Goal: Information Seeking & Learning: Find specific page/section

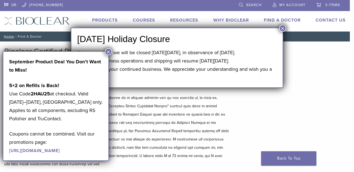
click at [108, 51] on button "×" at bounding box center [108, 51] width 7 height 7
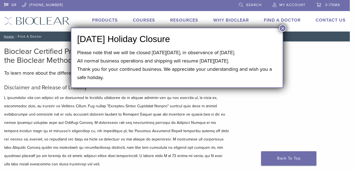
click at [284, 27] on button "×" at bounding box center [282, 28] width 7 height 7
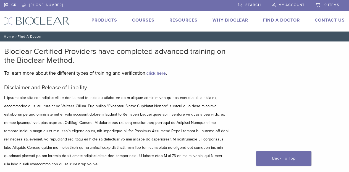
click at [281, 20] on link "Find A Doctor" at bounding box center [281, 20] width 37 height 6
click at [280, 20] on link "Find A Doctor" at bounding box center [281, 20] width 37 height 6
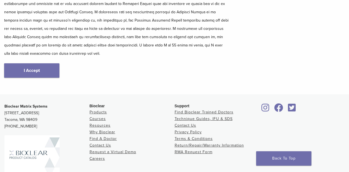
scroll to position [111, 0]
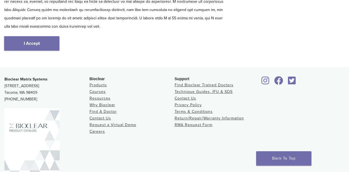
scroll to position [138, 0]
click at [29, 45] on link "I Accept" at bounding box center [31, 43] width 55 height 14
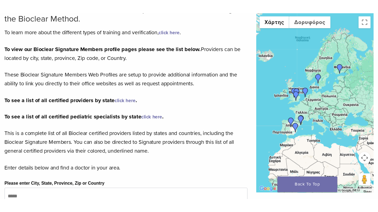
scroll to position [83, 0]
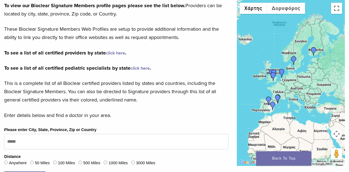
click at [335, 11] on button "Εναλλαγή προβολής πλήρους οθόνης" at bounding box center [336, 8] width 11 height 11
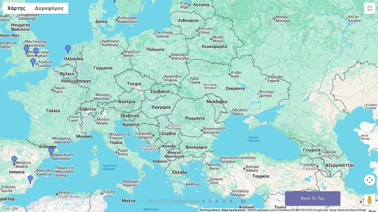
drag, startPoint x: 136, startPoint y: 134, endPoint x: 182, endPoint y: 97, distance: 59.7
click at [163, 109] on div at bounding box center [189, 106] width 378 height 212
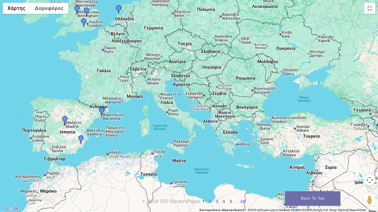
click at [130, 92] on div at bounding box center [189, 106] width 378 height 212
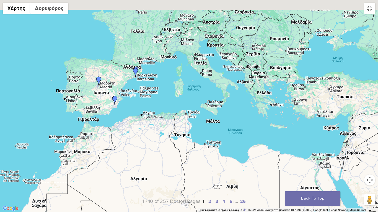
drag, startPoint x: 170, startPoint y: 84, endPoint x: 170, endPoint y: 97, distance: 13.3
click at [170, 97] on div at bounding box center [189, 106] width 378 height 212
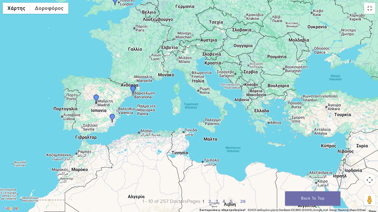
drag, startPoint x: 183, startPoint y: 58, endPoint x: 196, endPoint y: 63, distance: 13.3
click at [195, 63] on div at bounding box center [189, 106] width 378 height 212
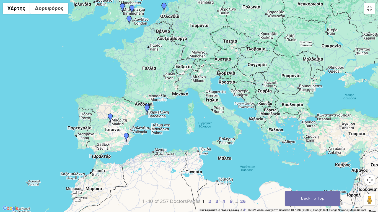
click at [182, 35] on div at bounding box center [189, 106] width 378 height 212
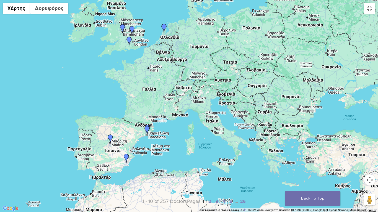
drag, startPoint x: 207, startPoint y: 11, endPoint x: 206, endPoint y: 31, distance: 20.2
click at [206, 31] on div at bounding box center [189, 106] width 378 height 212
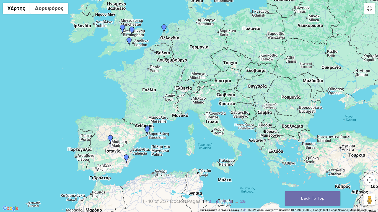
drag, startPoint x: 213, startPoint y: 6, endPoint x: 204, endPoint y: 36, distance: 31.3
click at [207, 40] on div at bounding box center [189, 106] width 378 height 212
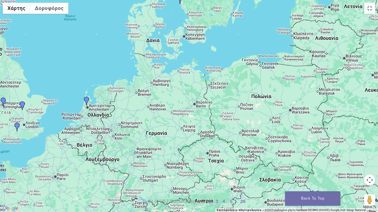
drag, startPoint x: 138, startPoint y: 106, endPoint x: 167, endPoint y: 89, distance: 33.9
click at [159, 94] on div at bounding box center [189, 106] width 378 height 212
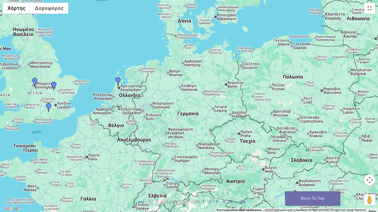
drag, startPoint x: 157, startPoint y: 98, endPoint x: 167, endPoint y: 98, distance: 10.0
click at [166, 98] on div at bounding box center [189, 106] width 378 height 212
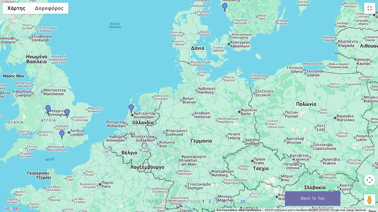
drag, startPoint x: 221, startPoint y: 74, endPoint x: 221, endPoint y: 103, distance: 29.0
click at [221, 103] on div at bounding box center [189, 106] width 378 height 212
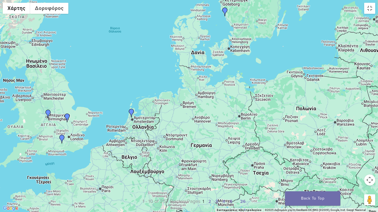
drag, startPoint x: 249, startPoint y: 51, endPoint x: 252, endPoint y: 81, distance: 30.8
click at [252, 81] on div at bounding box center [189, 106] width 378 height 212
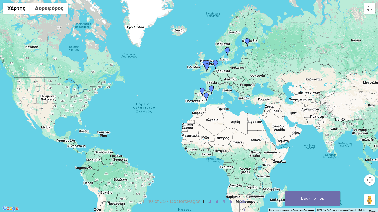
click at [297, 125] on div at bounding box center [189, 106] width 378 height 212
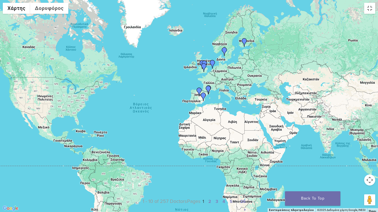
drag, startPoint x: 344, startPoint y: 93, endPoint x: 339, endPoint y: 90, distance: 5.7
click at [342, 93] on div at bounding box center [189, 106] width 378 height 212
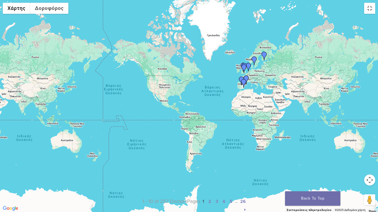
drag, startPoint x: 311, startPoint y: 79, endPoint x: 297, endPoint y: 80, distance: 13.9
click at [297, 80] on div at bounding box center [189, 106] width 378 height 212
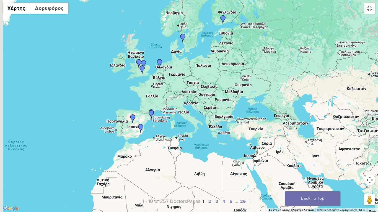
click at [238, 64] on div at bounding box center [189, 106] width 378 height 212
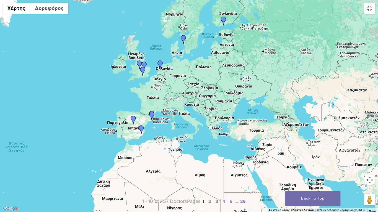
click at [220, 40] on div at bounding box center [189, 106] width 378 height 212
click at [199, 71] on div at bounding box center [189, 106] width 378 height 212
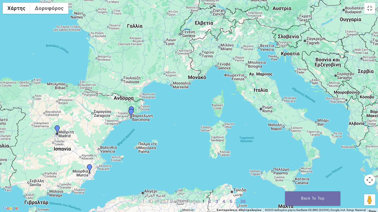
drag, startPoint x: 146, startPoint y: 61, endPoint x: 183, endPoint y: 88, distance: 46.4
click at [178, 88] on div at bounding box center [189, 106] width 378 height 212
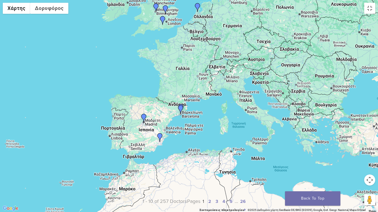
click at [202, 84] on div at bounding box center [189, 106] width 378 height 212
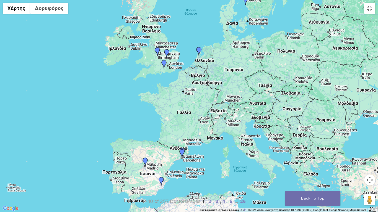
click at [122, 73] on div at bounding box center [189, 106] width 378 height 212
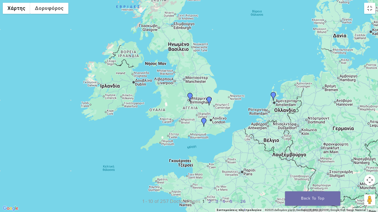
click at [224, 111] on div at bounding box center [189, 106] width 378 height 212
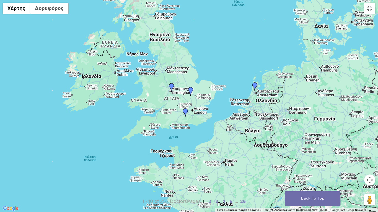
click at [212, 82] on div at bounding box center [189, 106] width 378 height 212
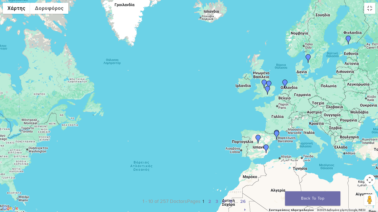
drag, startPoint x: 201, startPoint y: 80, endPoint x: 195, endPoint y: 75, distance: 8.0
click at [199, 79] on div at bounding box center [189, 106] width 378 height 212
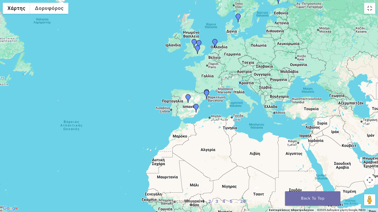
drag, startPoint x: 250, startPoint y: 79, endPoint x: 217, endPoint y: 118, distance: 52.0
click at [217, 118] on div at bounding box center [189, 106] width 378 height 212
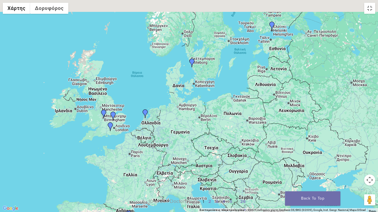
drag, startPoint x: 216, startPoint y: 89, endPoint x: 275, endPoint y: 137, distance: 75.9
click at [267, 139] on div at bounding box center [189, 106] width 378 height 212
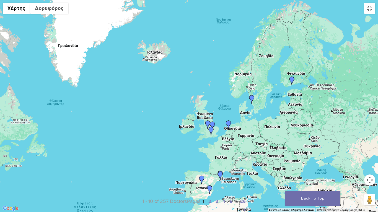
click at [329, 147] on div at bounding box center [189, 106] width 378 height 212
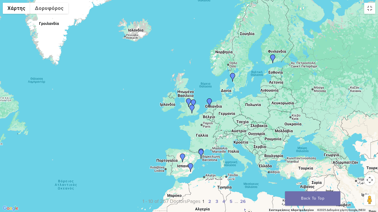
click at [271, 56] on img "Dr. Mikko Gustafsson" at bounding box center [272, 58] width 9 height 9
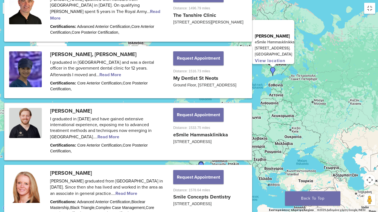
scroll to position [803, 0]
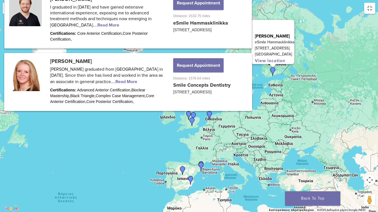
click at [233, 90] on img "Dr. Johan Hagman" at bounding box center [232, 90] width 9 height 9
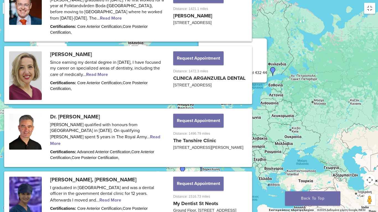
scroll to position [564, 0]
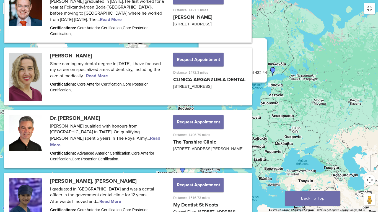
click at [207, 113] on img "Dr. Mercedes Robles-Medina" at bounding box center [209, 115] width 9 height 9
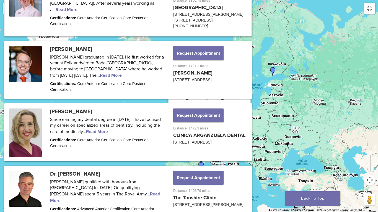
scroll to position [498, 0]
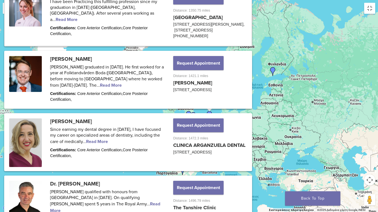
click at [147, 141] on div "Για να πλοηγηθείτε, πατήστε τα πλήκτρα με τα βέλη. Dr. Mercedes Robles-Medina Z…" at bounding box center [189, 106] width 378 height 212
click at [202, 164] on img "Dr. Patricia Gatón" at bounding box center [201, 166] width 9 height 9
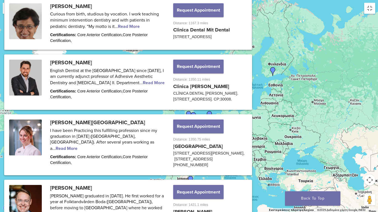
scroll to position [367, 0]
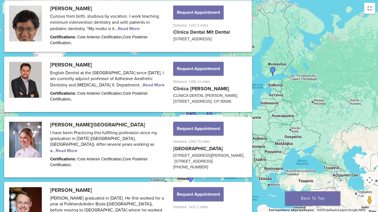
click at [200, 165] on img "Dr. Patricia Gatón" at bounding box center [201, 166] width 9 height 9
click at [189, 172] on img "Dr. Alvaro Ferrando" at bounding box center [190, 180] width 9 height 9
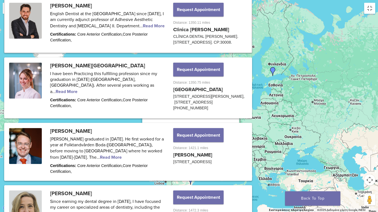
scroll to position [433, 0]
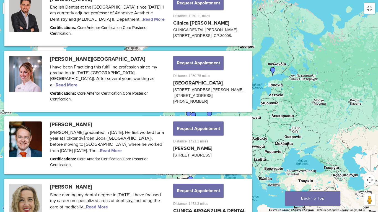
click at [225, 172] on div "Για να πλοηγηθείτε, πατήστε τα πλήκτρα με τα βέλη. Dr. Alvaro Ferrando Clinica …" at bounding box center [189, 106] width 378 height 212
click at [161, 94] on div "Dr. Alvaro Ferrando Clinica Ferrando CLÍNICA DENTAL FERRANDO. C/ Cabecicos, 6 M…" at bounding box center [189, 106] width 378 height 212
click at [191, 119] on img "Dr. Richard Brooks" at bounding box center [192, 122] width 9 height 9
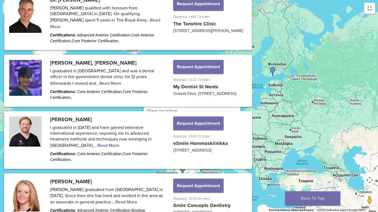
scroll to position [683, 0]
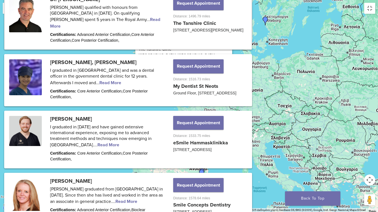
click at [201, 169] on img "Dr. Nadezwda Pinedo Piñango" at bounding box center [201, 173] width 9 height 9
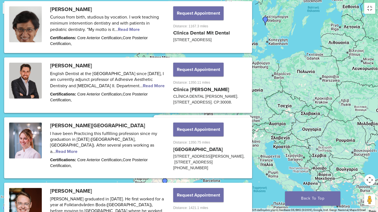
scroll to position [304, 0]
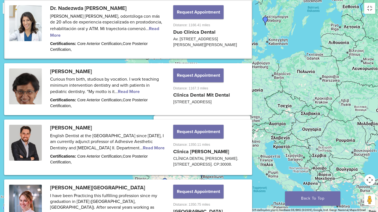
click at [230, 172] on div "Για να πλοηγηθείτε, πατήστε τα πλήκτρα με τα βέλη. Dr. Nadezwda Pinedo Piñango …" at bounding box center [189, 106] width 378 height 212
click at [165, 172] on img "Carmen Martin" at bounding box center [164, 182] width 9 height 9
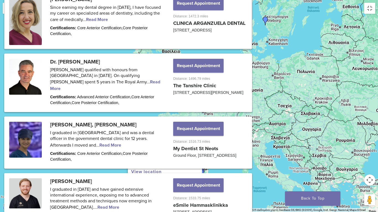
scroll to position [621, 0]
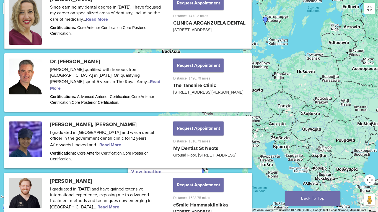
click at [182, 172] on img "Dr. Alvaro Ferrando" at bounding box center [180, 202] width 9 height 9
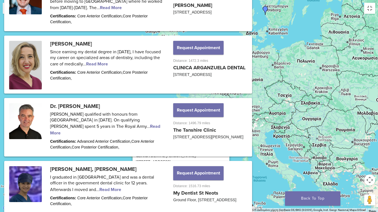
scroll to position [433, 0]
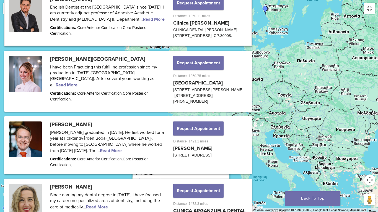
click at [238, 172] on div "Για να πλοηγηθείτε, πατήστε τα πλήκτρα με τα βέλη. Dr. Alvaro Ferrando Clinica …" at bounding box center [189, 106] width 378 height 212
click at [183, 72] on img "Dr. Richard Brooks" at bounding box center [183, 74] width 9 height 9
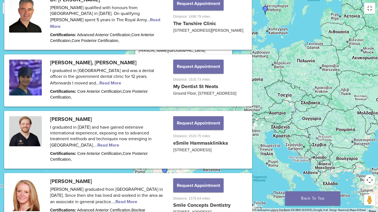
scroll to position [683, 0]
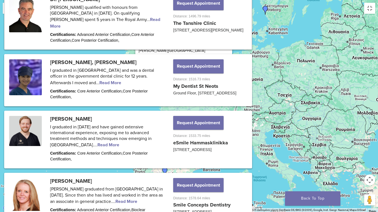
drag, startPoint x: 208, startPoint y: 120, endPoint x: 201, endPoint y: 174, distance: 53.8
click at [202, 168] on div "Για να πλοηγηθείτε, πατήστε τα πλήκτρα με τα βέλη. Dr. Richard Brooks The Tansh…" at bounding box center [189, 106] width 378 height 212
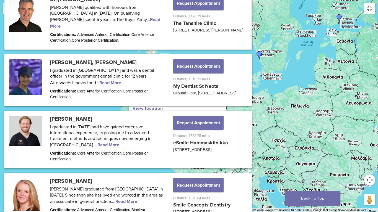
click at [177, 136] on div "Dr. Richard Brooks The Tanshire Clinic Oak House, Tanshire Park, Shackleford Ro…" at bounding box center [189, 106] width 378 height 212
click at [258, 54] on img "Dr. Johan Hagman" at bounding box center [259, 55] width 9 height 9
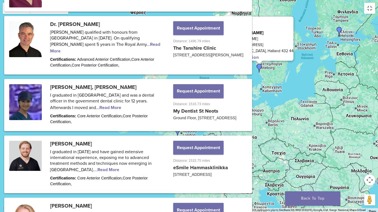
scroll to position [564, 0]
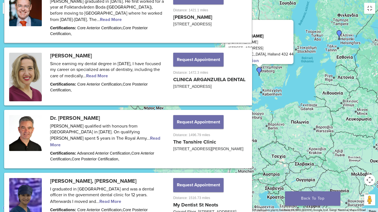
click at [169, 121] on img "Dr. Claire Burgess" at bounding box center [170, 122] width 9 height 9
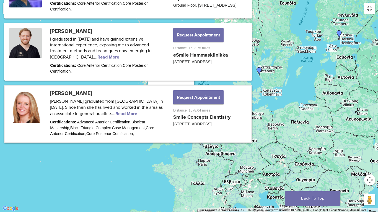
scroll to position [848, 0]
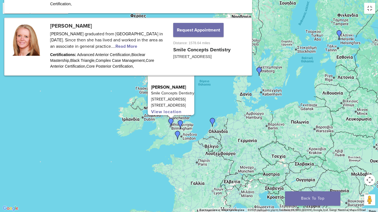
click at [179, 123] on img "Dr. Shuk Yin, Yip" at bounding box center [180, 124] width 9 height 9
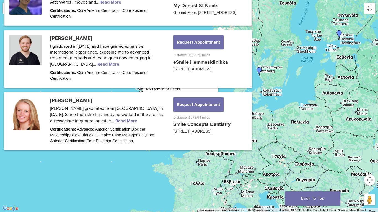
scroll to position [743, 0]
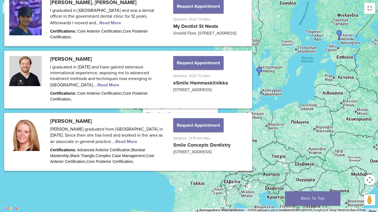
click at [210, 122] on img "Dr. Mercedes Robles-Medina" at bounding box center [212, 122] width 9 height 9
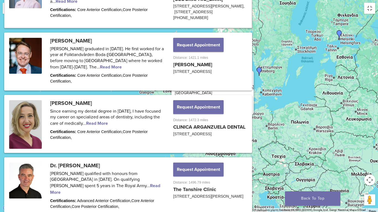
scroll to position [498, 0]
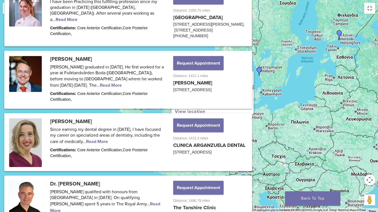
click at [177, 134] on img "Dr. Richard Brooks" at bounding box center [177, 135] width 9 height 9
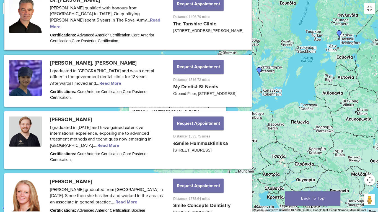
scroll to position [683, 0]
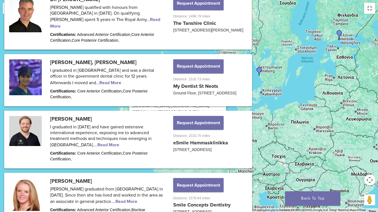
click at [160, 122] on link "View location" at bounding box center [147, 125] width 30 height 6
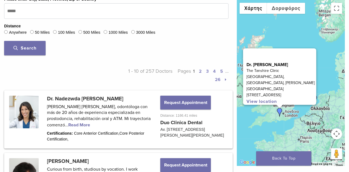
scroll to position [186, 0]
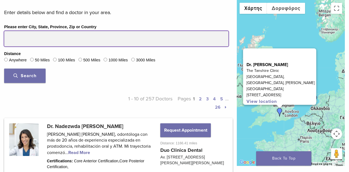
click at [62, 38] on input "Please enter City, State, Province, Zip or Country" at bounding box center [116, 38] width 225 height 15
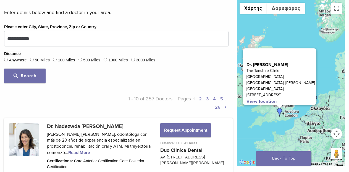
click at [37, 78] on button "Search" at bounding box center [24, 76] width 41 height 14
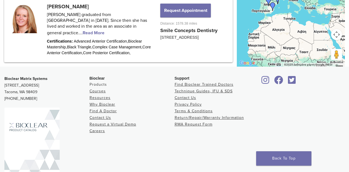
scroll to position [905, 0]
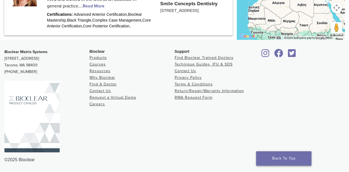
click at [276, 160] on link "Back To Top" at bounding box center [283, 158] width 55 height 14
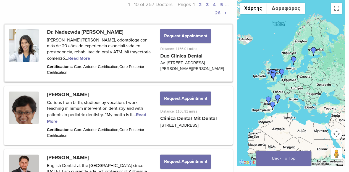
scroll to position [249, 0]
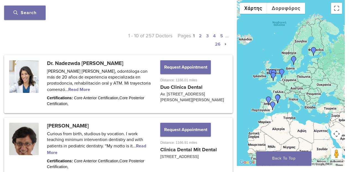
click at [201, 37] on link "2" at bounding box center [200, 36] width 3 height 6
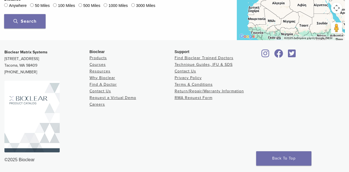
scroll to position [185, 0]
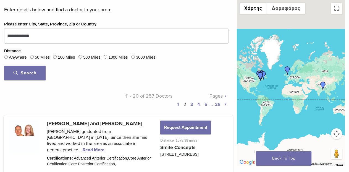
scroll to position [185, 0]
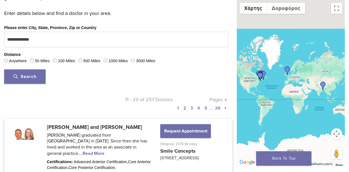
click at [192, 108] on link "3" at bounding box center [192, 108] width 2 height 6
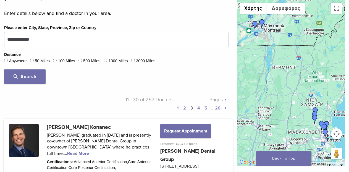
click at [198, 109] on link "4" at bounding box center [198, 108] width 3 height 6
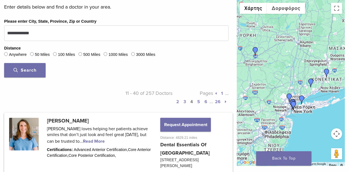
scroll to position [221, 0]
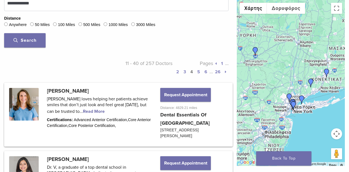
click at [199, 72] on link "5" at bounding box center [198, 72] width 3 height 6
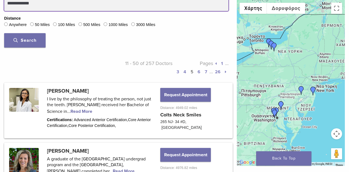
click at [45, 4] on input "**********" at bounding box center [116, 3] width 225 height 15
type input "**********"
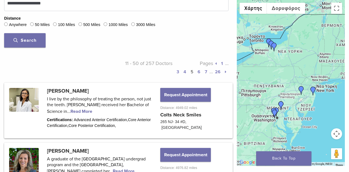
click at [30, 41] on span "Search" at bounding box center [25, 41] width 23 height 6
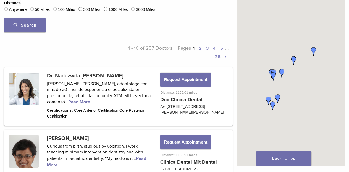
scroll to position [240, 0]
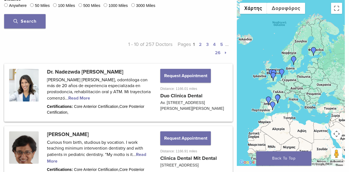
click at [221, 45] on link "5" at bounding box center [221, 45] width 3 height 6
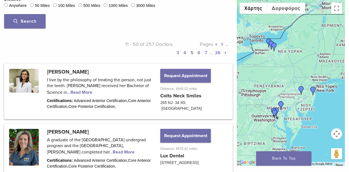
click at [199, 53] on link "6" at bounding box center [199, 53] width 3 height 6
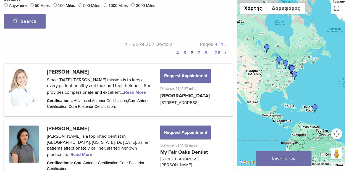
click at [198, 53] on link "7" at bounding box center [199, 53] width 2 height 6
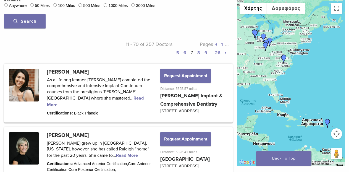
click at [198, 53] on link "8" at bounding box center [198, 53] width 3 height 6
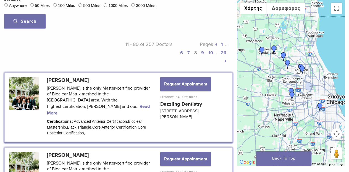
click at [201, 53] on link "9" at bounding box center [202, 53] width 3 height 6
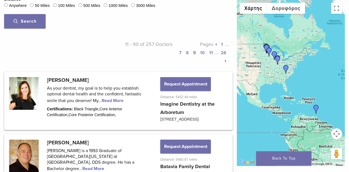
click at [202, 53] on link "10" at bounding box center [202, 53] width 5 height 6
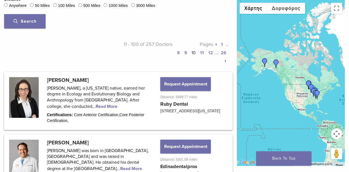
click at [202, 52] on link "11" at bounding box center [202, 53] width 4 height 6
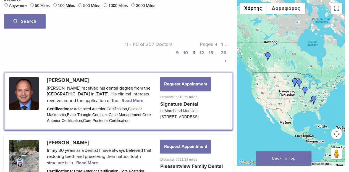
click at [201, 52] on link "12" at bounding box center [202, 53] width 5 height 6
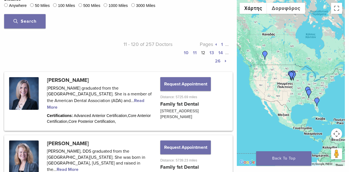
click at [212, 53] on link "13" at bounding box center [212, 53] width 4 height 6
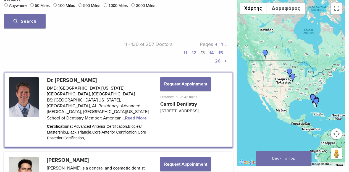
click at [212, 53] on link "14" at bounding box center [211, 53] width 5 height 6
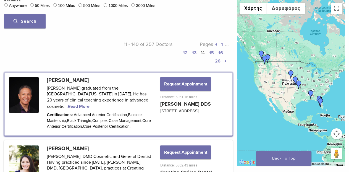
click at [213, 53] on link "15" at bounding box center [211, 53] width 5 height 6
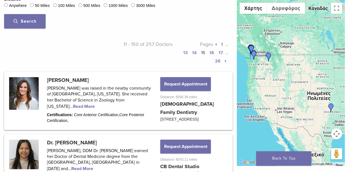
click at [212, 52] on link "16" at bounding box center [212, 53] width 5 height 6
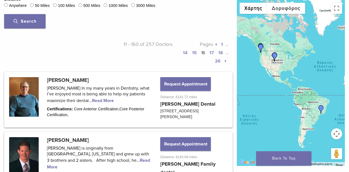
click at [212, 53] on link "17" at bounding box center [212, 53] width 4 height 6
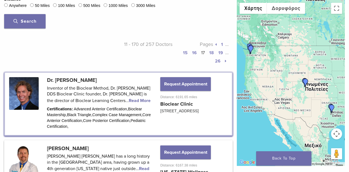
click at [212, 53] on link "18" at bounding box center [211, 53] width 5 height 6
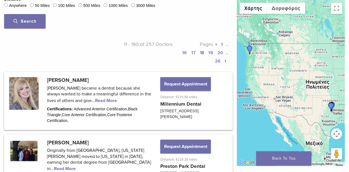
click at [212, 53] on link "19" at bounding box center [211, 53] width 5 height 6
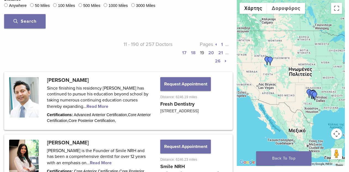
click at [212, 53] on link "20" at bounding box center [212, 53] width 6 height 6
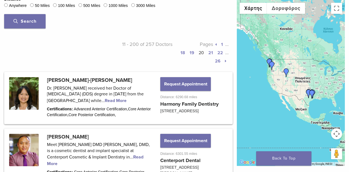
click at [212, 53] on link "21" at bounding box center [211, 53] width 5 height 6
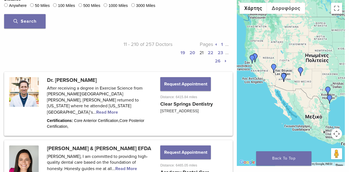
click at [212, 53] on link "22" at bounding box center [211, 53] width 6 height 6
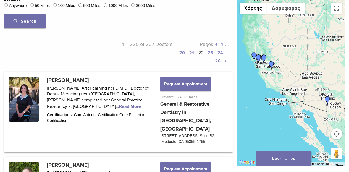
click at [212, 53] on link "23" at bounding box center [210, 53] width 5 height 6
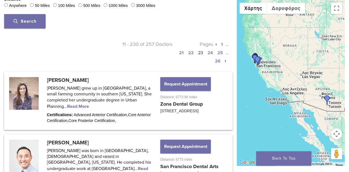
click at [212, 53] on link "24" at bounding box center [211, 53] width 6 height 6
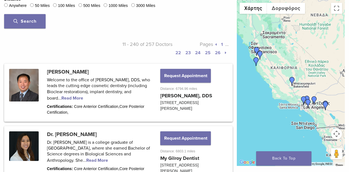
click at [209, 53] on link "25" at bounding box center [208, 53] width 6 height 6
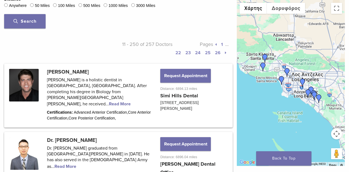
click at [220, 53] on link "26" at bounding box center [218, 53] width 6 height 6
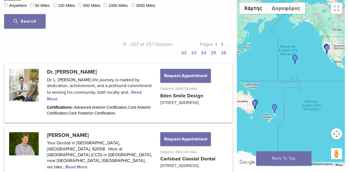
click at [222, 45] on link "1" at bounding box center [222, 45] width 2 height 6
click at [216, 45] on icon at bounding box center [215, 45] width 1 height 4
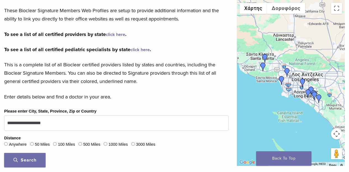
scroll to position [111, 0]
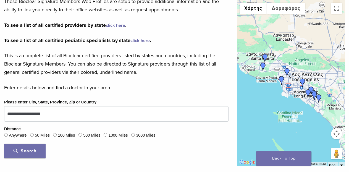
click at [111, 24] on link "click here" at bounding box center [115, 26] width 19 height 6
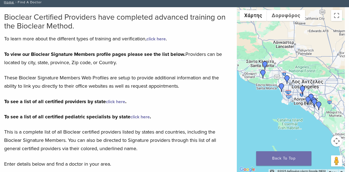
scroll to position [28, 0]
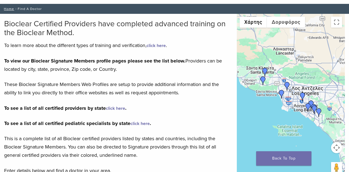
click at [111, 108] on link "click here" at bounding box center [115, 109] width 19 height 6
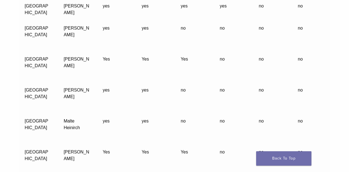
scroll to position [17352, 0]
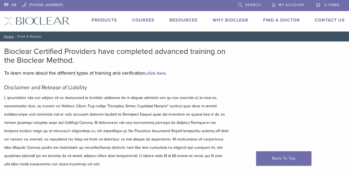
click at [142, 19] on link "Courses" at bounding box center [143, 20] width 22 height 6
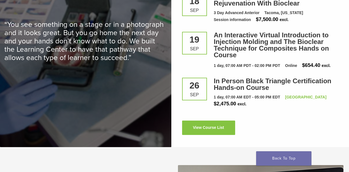
scroll to position [806, 0]
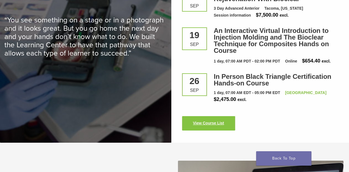
click at [206, 116] on link "View Course List" at bounding box center [208, 123] width 53 height 14
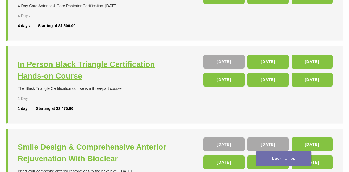
scroll to position [249, 0]
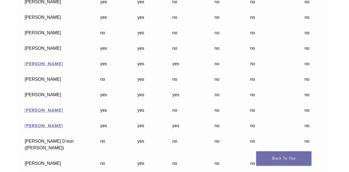
scroll to position [16129, 0]
